Goal: Task Accomplishment & Management: Use online tool/utility

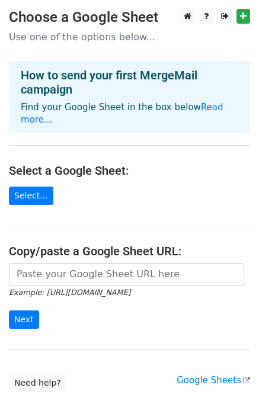
click at [155, 158] on main "Choose a Google Sheet Use one of the options below... How to send your first Me…" at bounding box center [129, 200] width 259 height 383
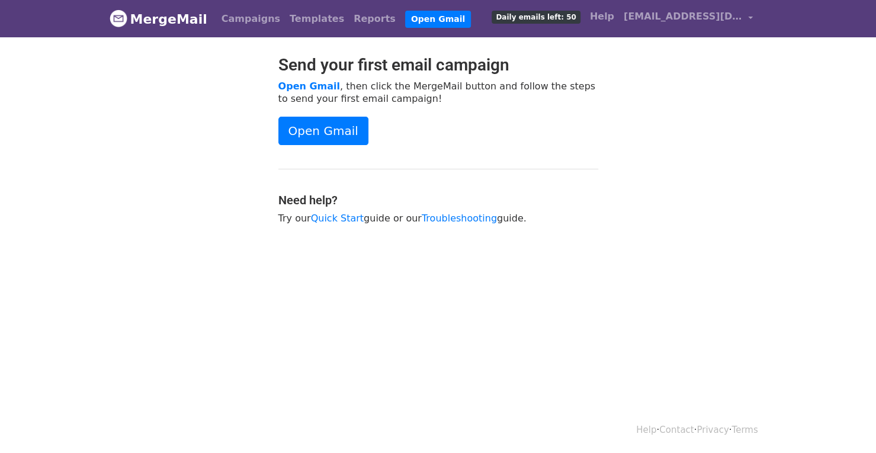
click at [83, 248] on body "MergeMail Campaigns Templates Reports Open Gmail Daily emails left: 50 Help yao…" at bounding box center [438, 142] width 876 height 284
click at [445, 129] on div "Open Gmail" at bounding box center [438, 131] width 320 height 28
click at [562, 146] on div "Send your first email campaign Open Gmail , then click the MergeMail button and…" at bounding box center [438, 145] width 338 height 181
click at [175, 18] on link "MergeMail" at bounding box center [159, 19] width 98 height 25
click at [506, 123] on div "Open Gmail" at bounding box center [438, 131] width 320 height 28
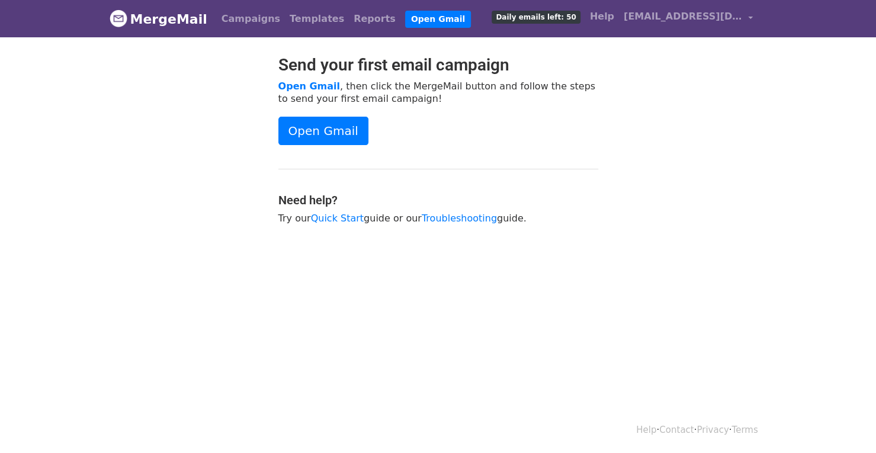
drag, startPoint x: 0, startPoint y: 183, endPoint x: 39, endPoint y: 181, distance: 39.2
click at [0, 183] on body "MergeMail Campaigns Templates Reports Open Gmail Daily emails left: 50 Help [EM…" at bounding box center [438, 142] width 876 height 284
click at [237, 23] on link "Campaigns" at bounding box center [251, 19] width 68 height 24
click at [90, 196] on body "MergeMail Campaigns Templates Reports Open Gmail Daily emails left: 50 Help yao…" at bounding box center [438, 142] width 876 height 284
click at [645, 251] on body "MergeMail Campaigns Templates Reports Open Gmail Daily emails left: 50 Help yao…" at bounding box center [438, 142] width 876 height 284
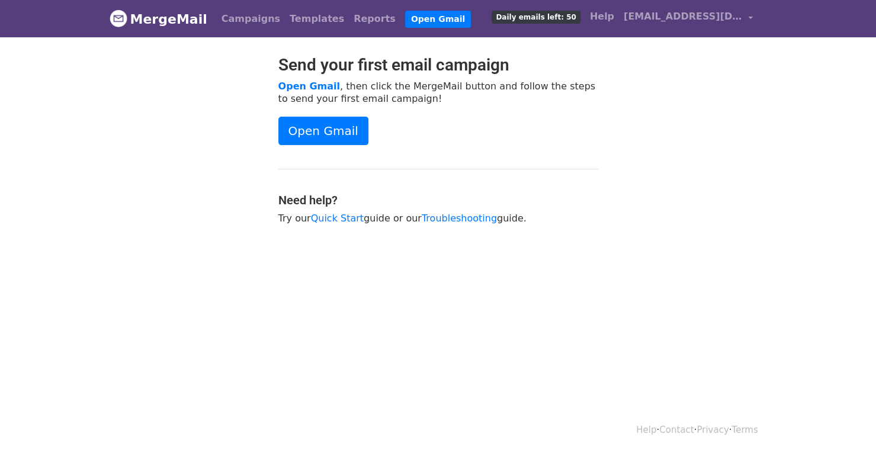
click at [518, 170] on div "Send your first email campaign Open Gmail , then click the MergeMail button and…" at bounding box center [438, 145] width 338 height 181
